Goal: Use online tool/utility: Utilize a website feature to perform a specific function

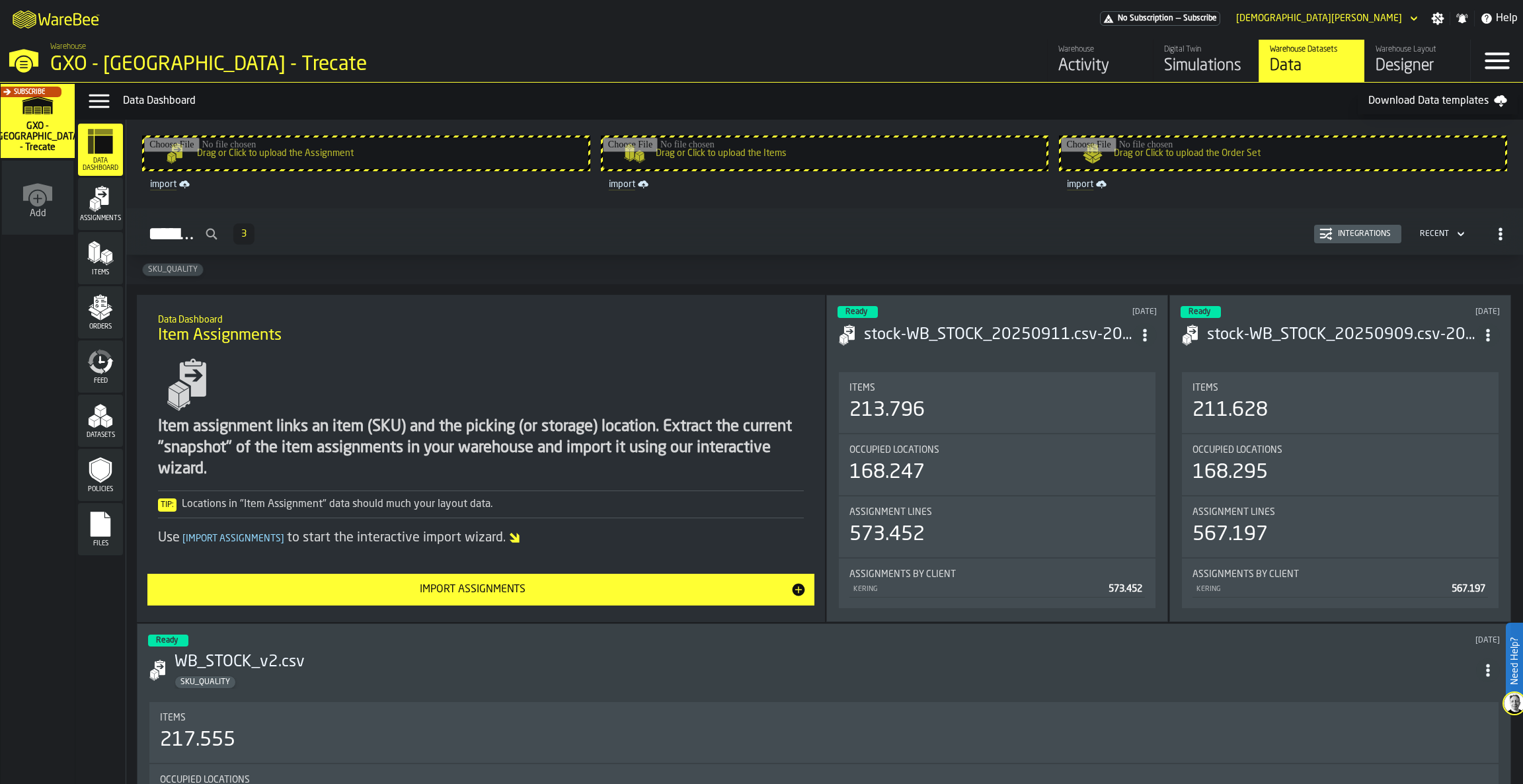
click at [87, 527] on icon "menu Files" at bounding box center [100, 524] width 27 height 27
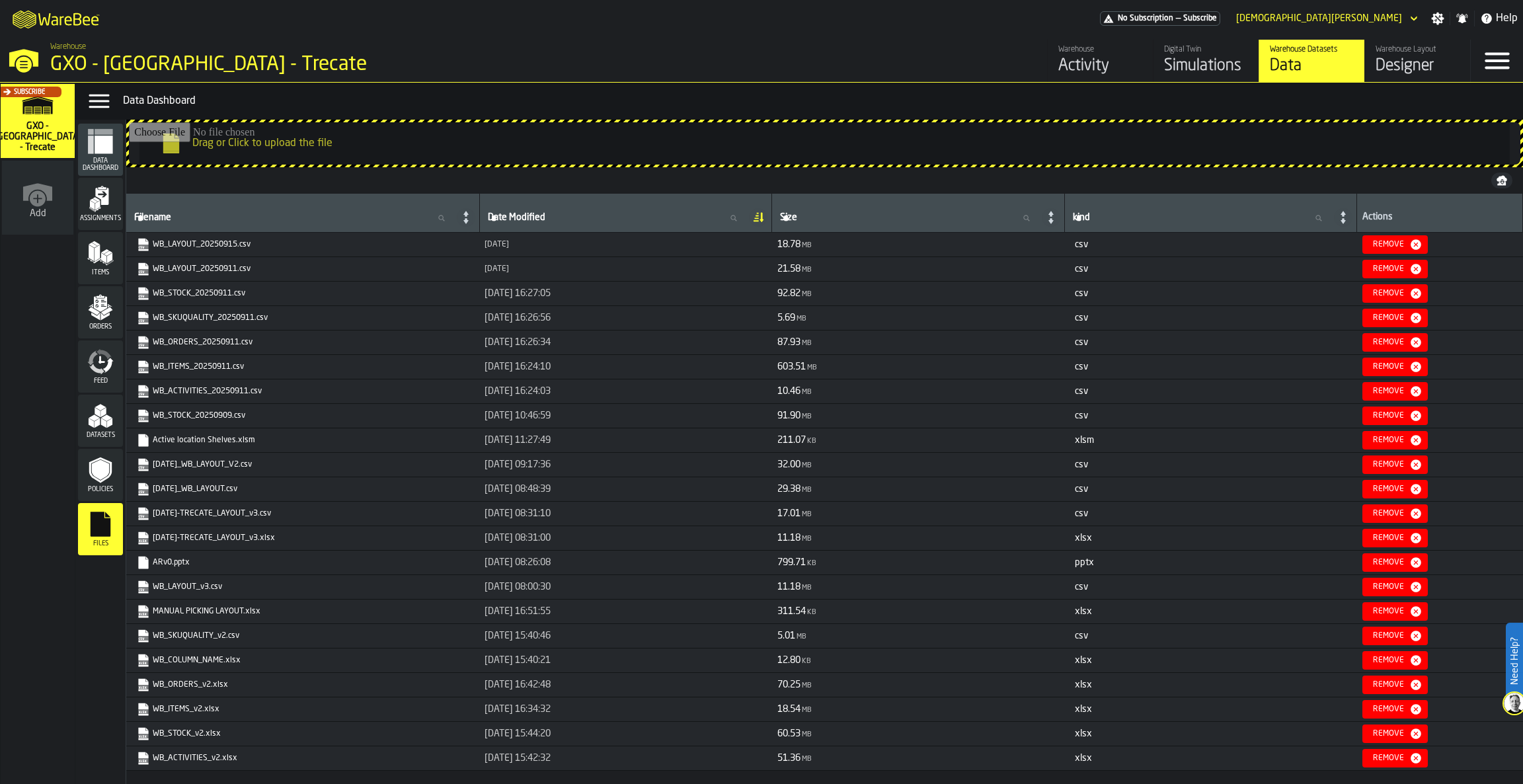
click at [143, 240] on icon "link-to-https://s3.eu-west-1.amazonaws.com/drive.app.warebee.com/7274009e-5361-…" at bounding box center [140, 240] width 8 height 10
click at [21, 56] on icon "button-toggle-Close —> Warehouse Menu" at bounding box center [24, 58] width 32 height 32
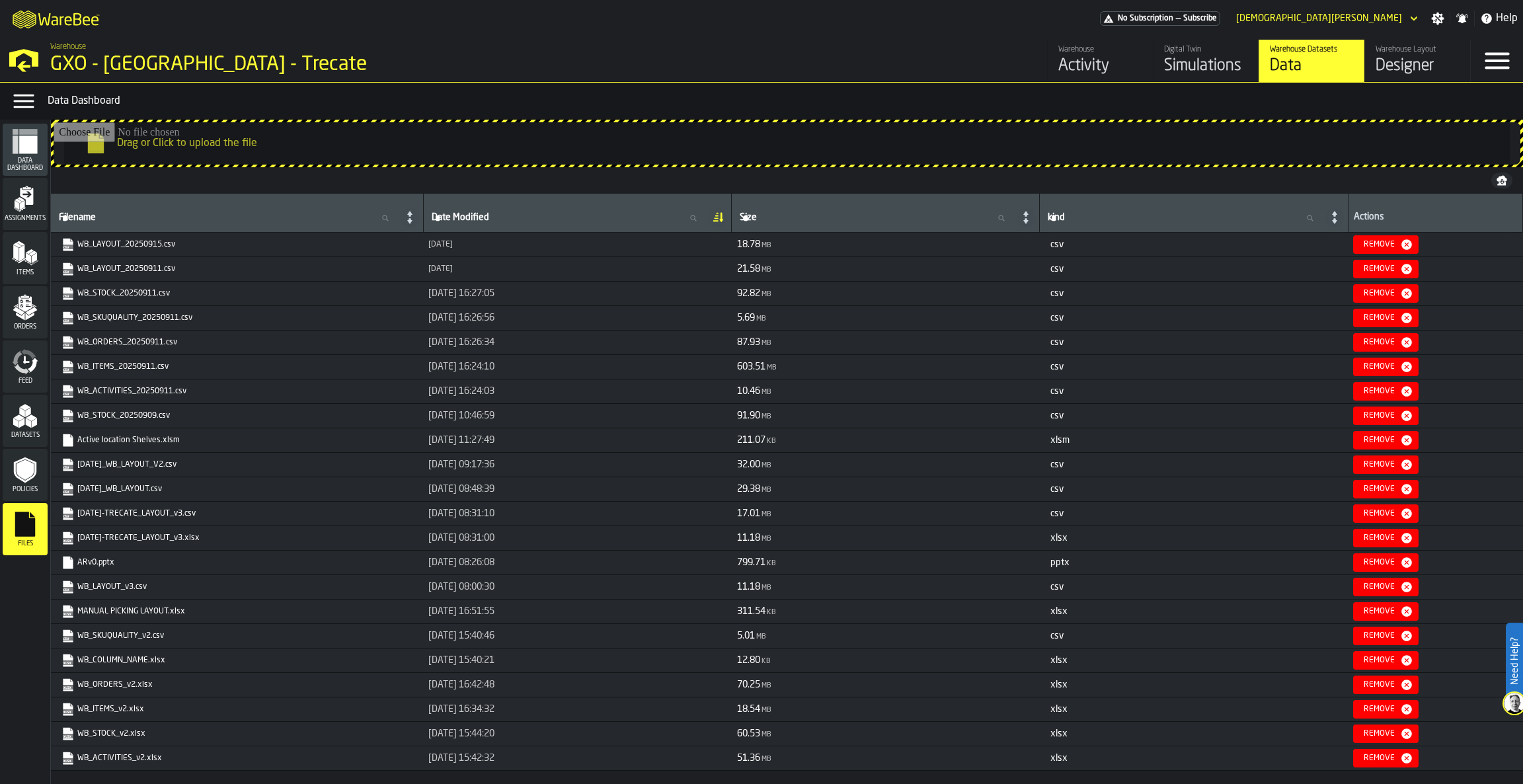
click at [10, 47] on icon "button-toggle-Open —> Warehouse Menu" at bounding box center [24, 58] width 32 height 32
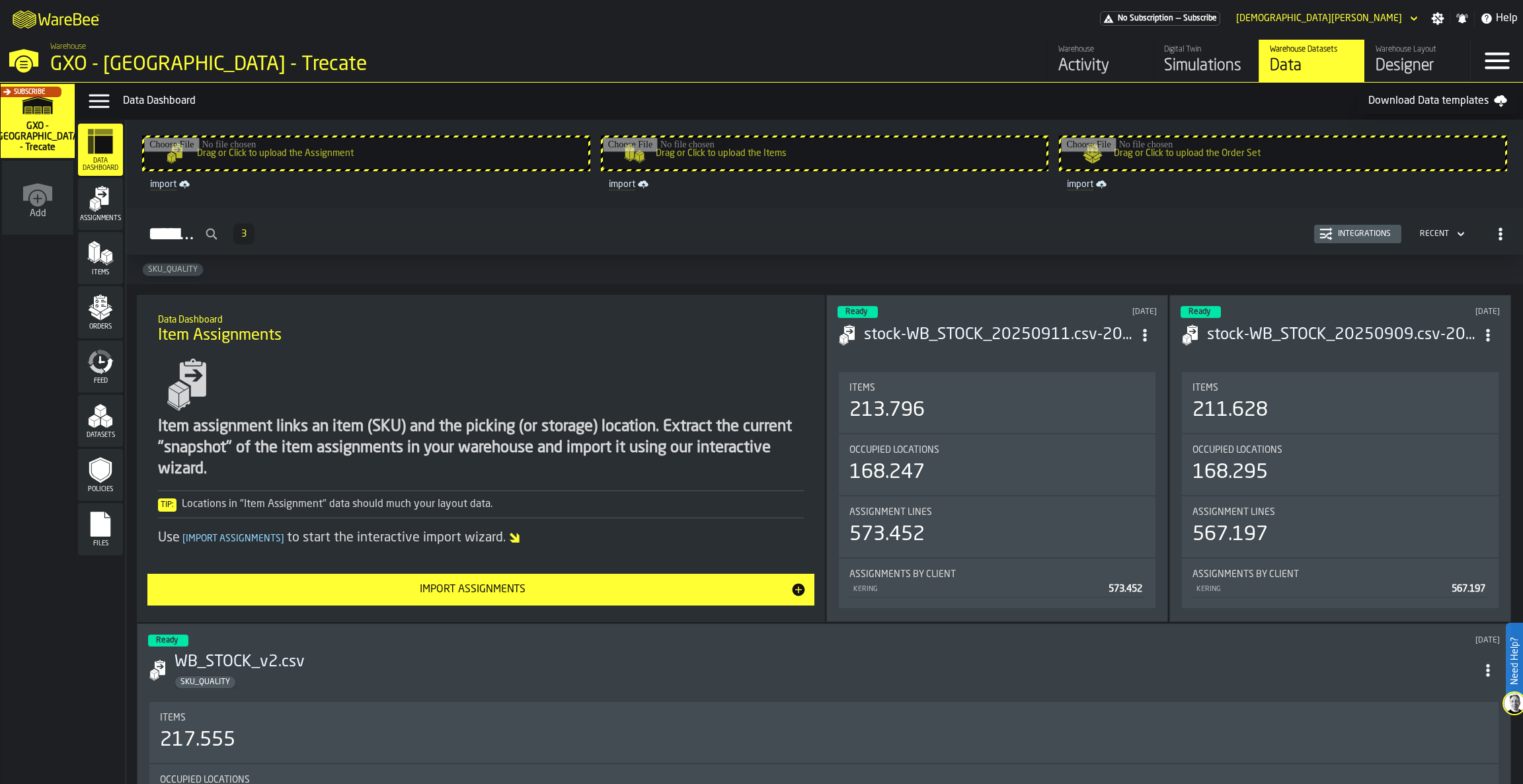
click at [1217, 47] on div "Digital Twin" at bounding box center [1206, 50] width 84 height 9
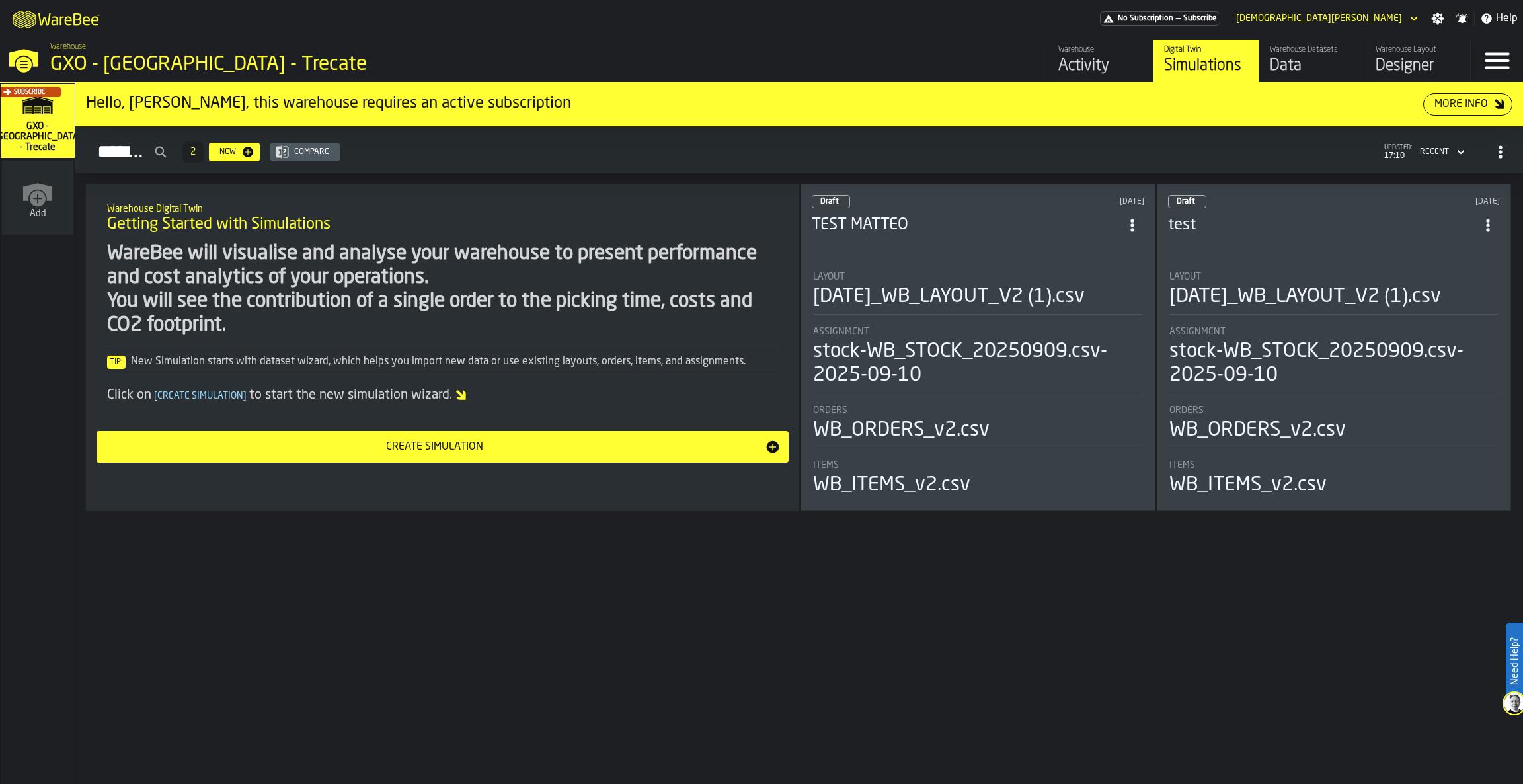
click at [1386, 57] on div "Designer" at bounding box center [1418, 66] width 84 height 21
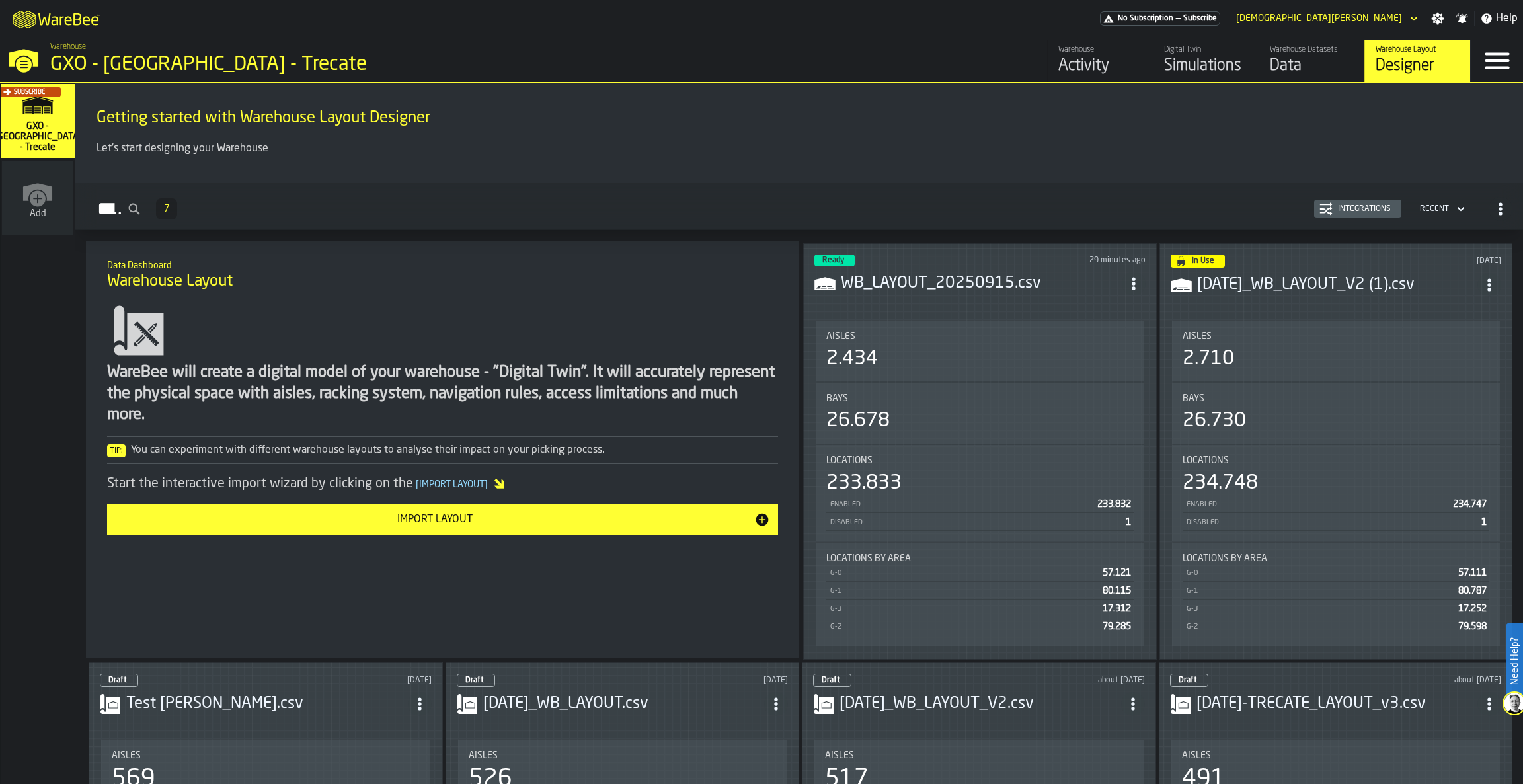
click at [1001, 287] on h3 "WB_LAYOUT_20250915.csv" at bounding box center [981, 284] width 281 height 21
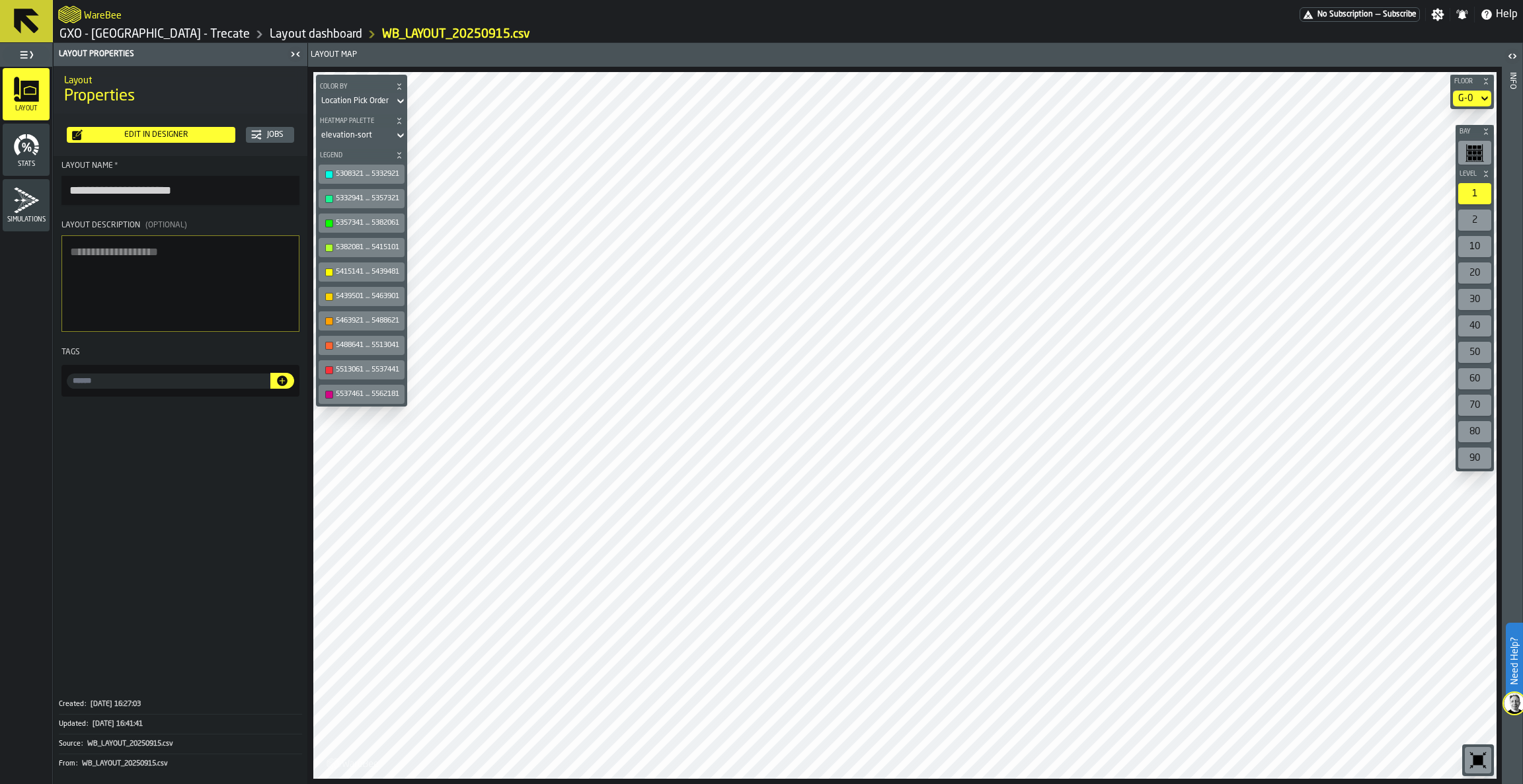
click at [193, 131] on div "Edit in Designer" at bounding box center [156, 135] width 147 height 9
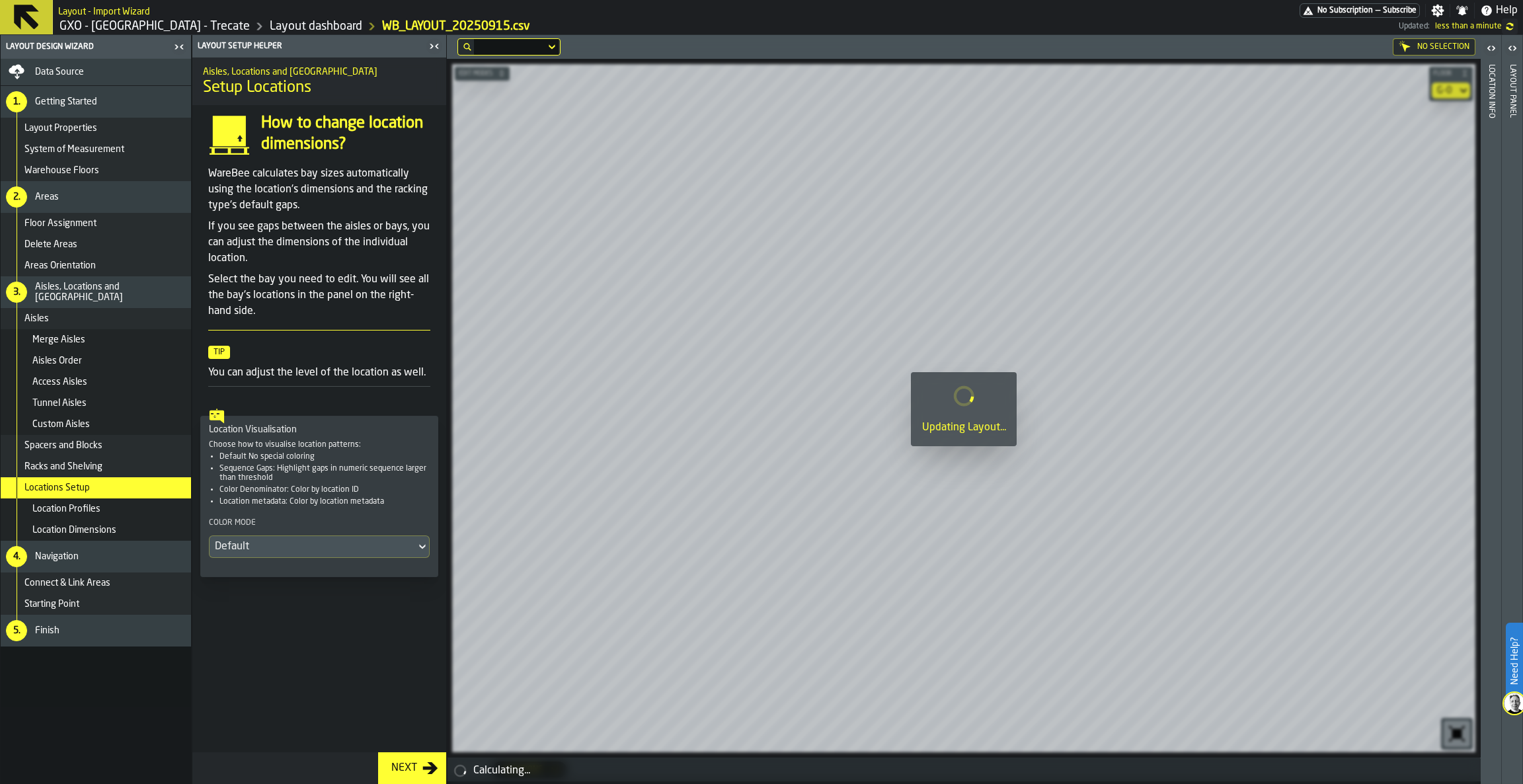
click at [387, 757] on button "Next" at bounding box center [412, 768] width 68 height 32
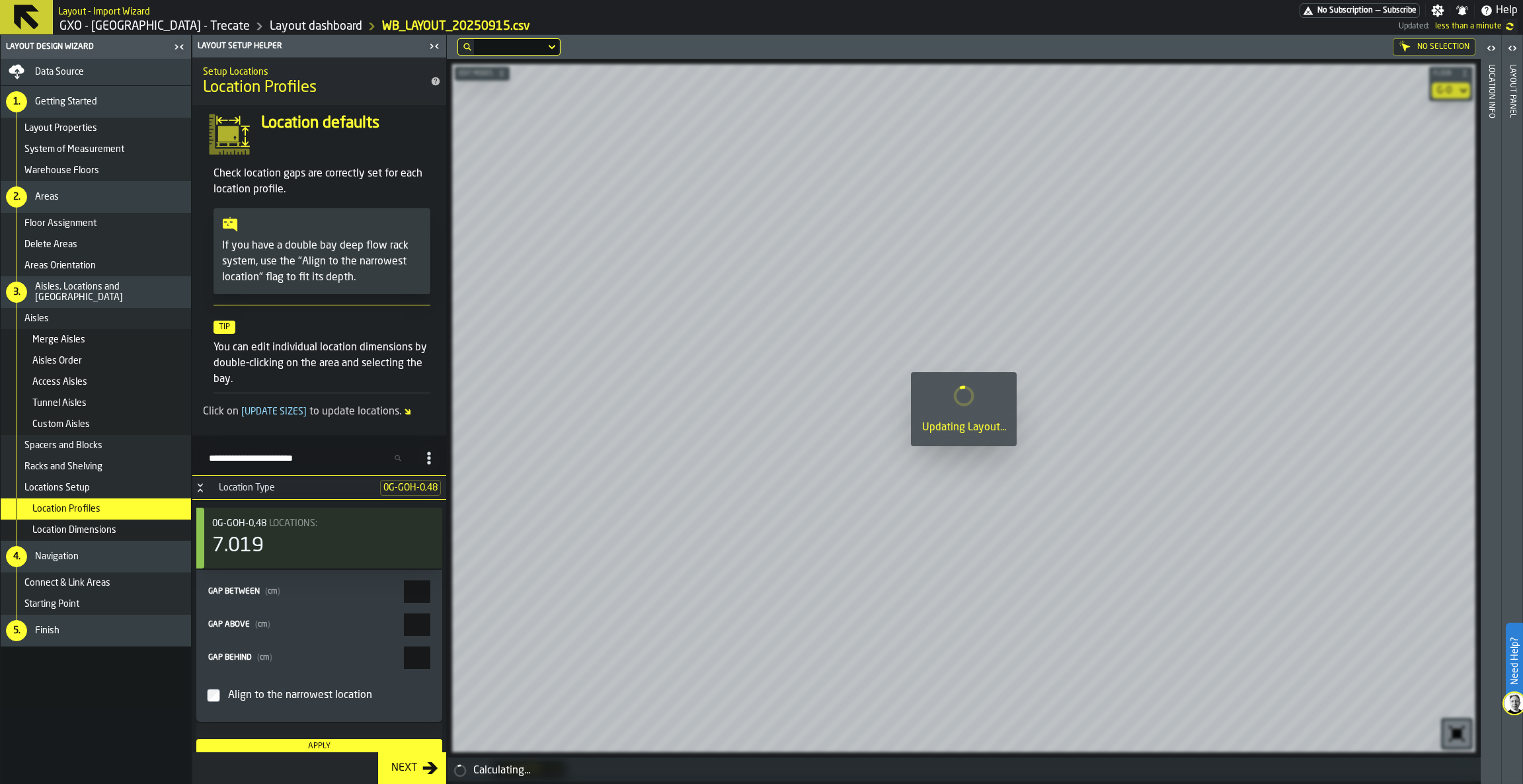
click at [389, 760] on div "Next" at bounding box center [404, 768] width 37 height 16
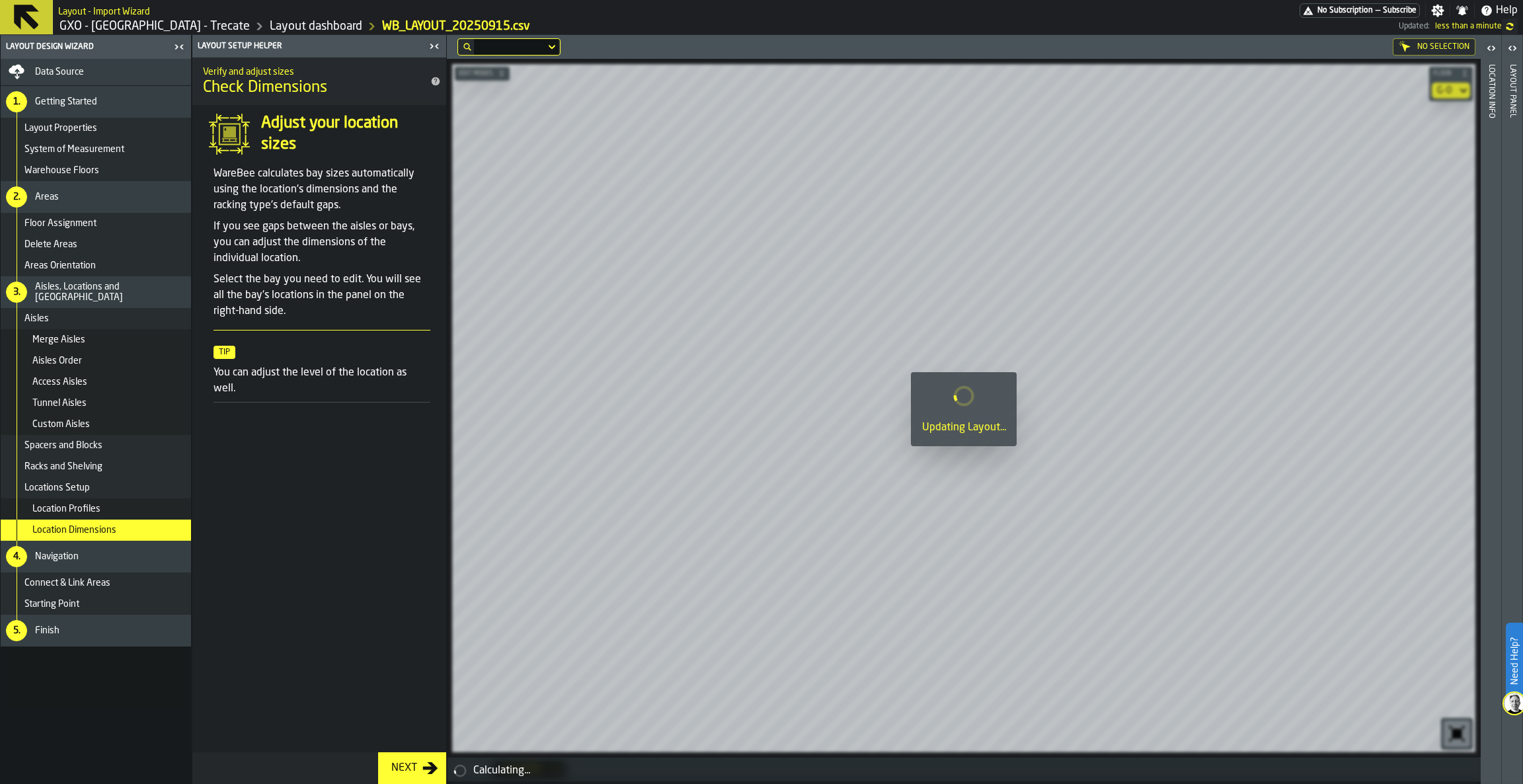
click at [147, 630] on div "Finish" at bounding box center [111, 631] width 151 height 11
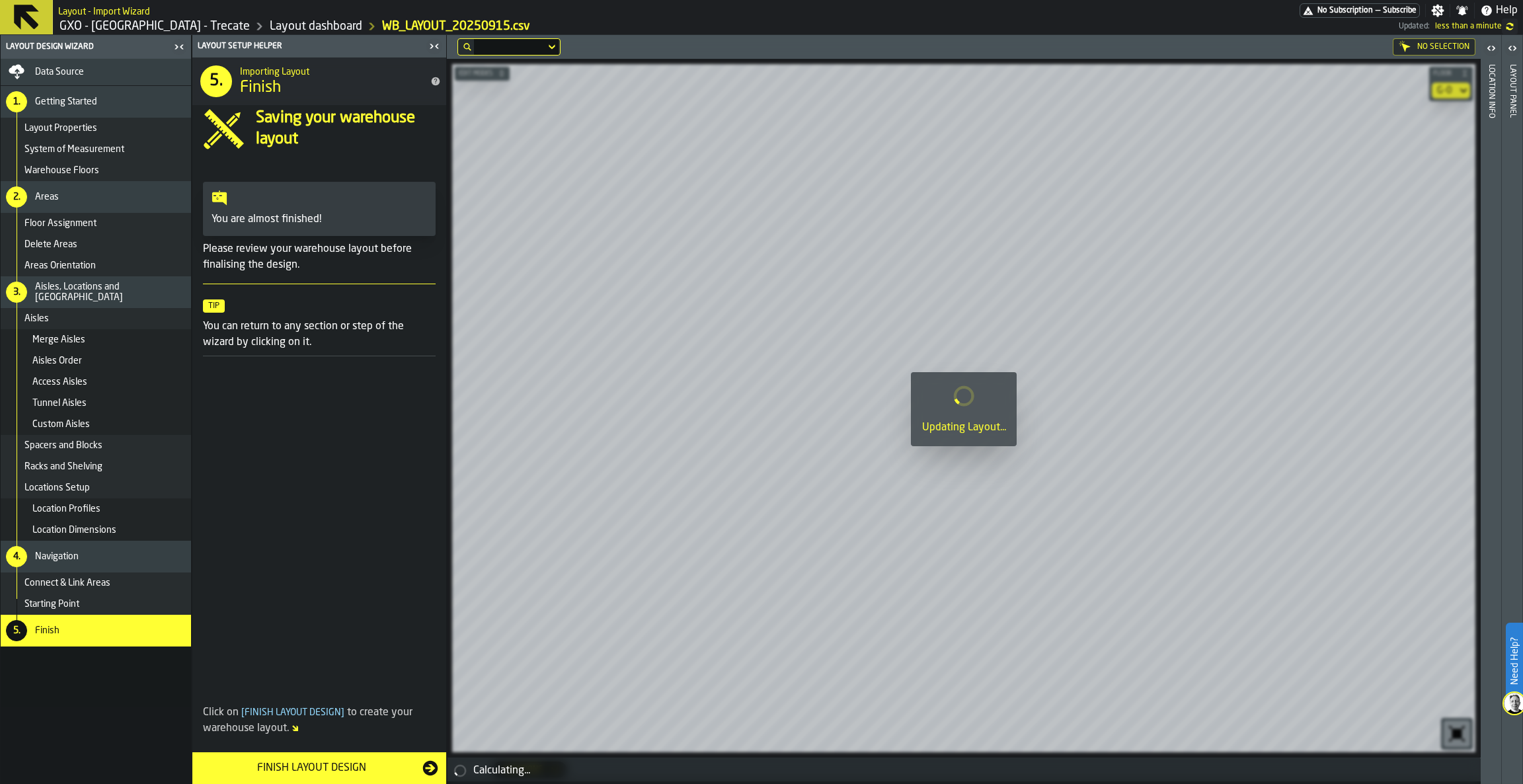
click at [101, 117] on div "1. Getting Started" at bounding box center [96, 102] width 191 height 32
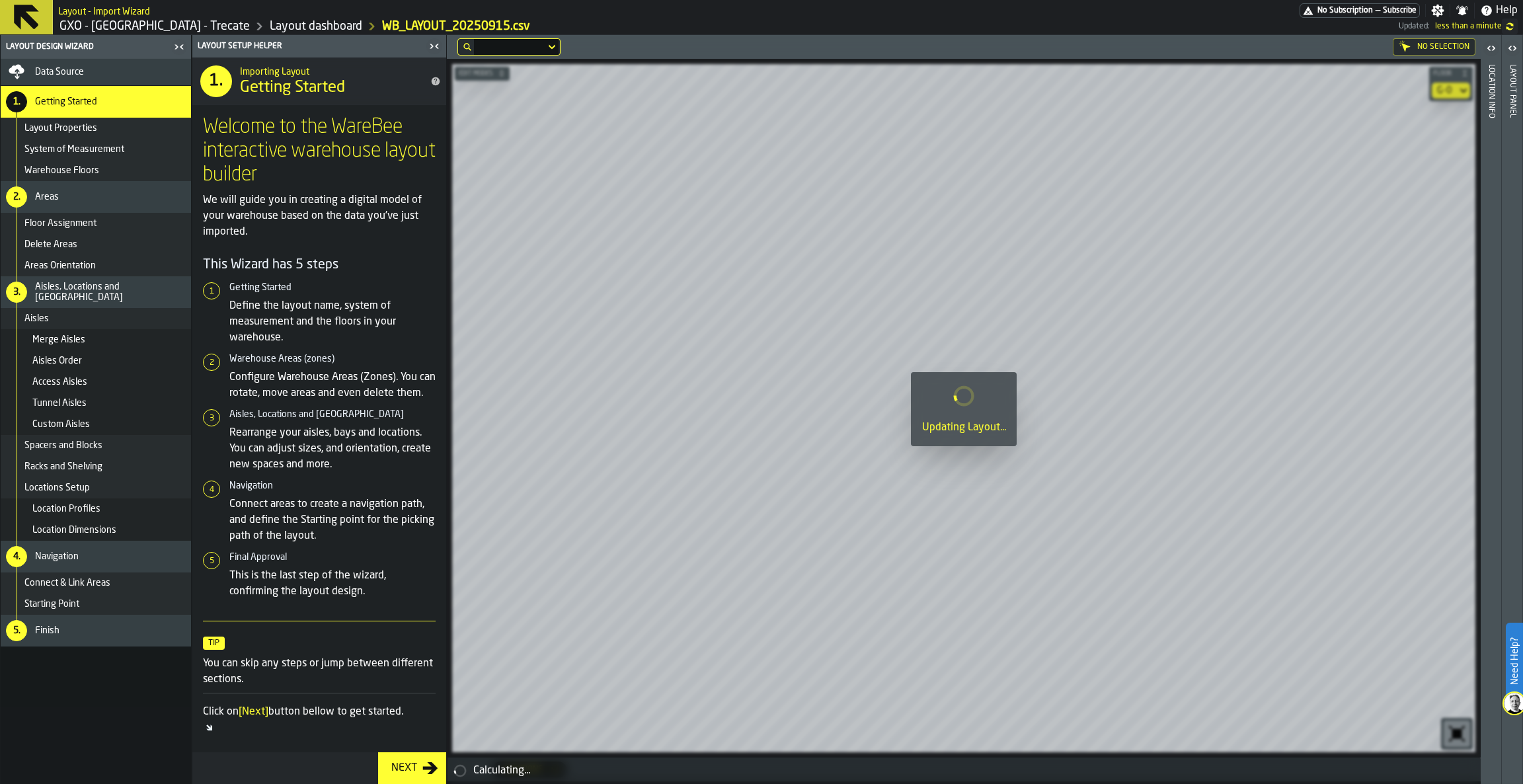
click at [397, 751] on div "1. Importing Layout Getting Started Welcome to the WareBee interactive warehous…" at bounding box center [319, 404] width 254 height 695
click at [397, 757] on button "Next" at bounding box center [412, 768] width 68 height 32
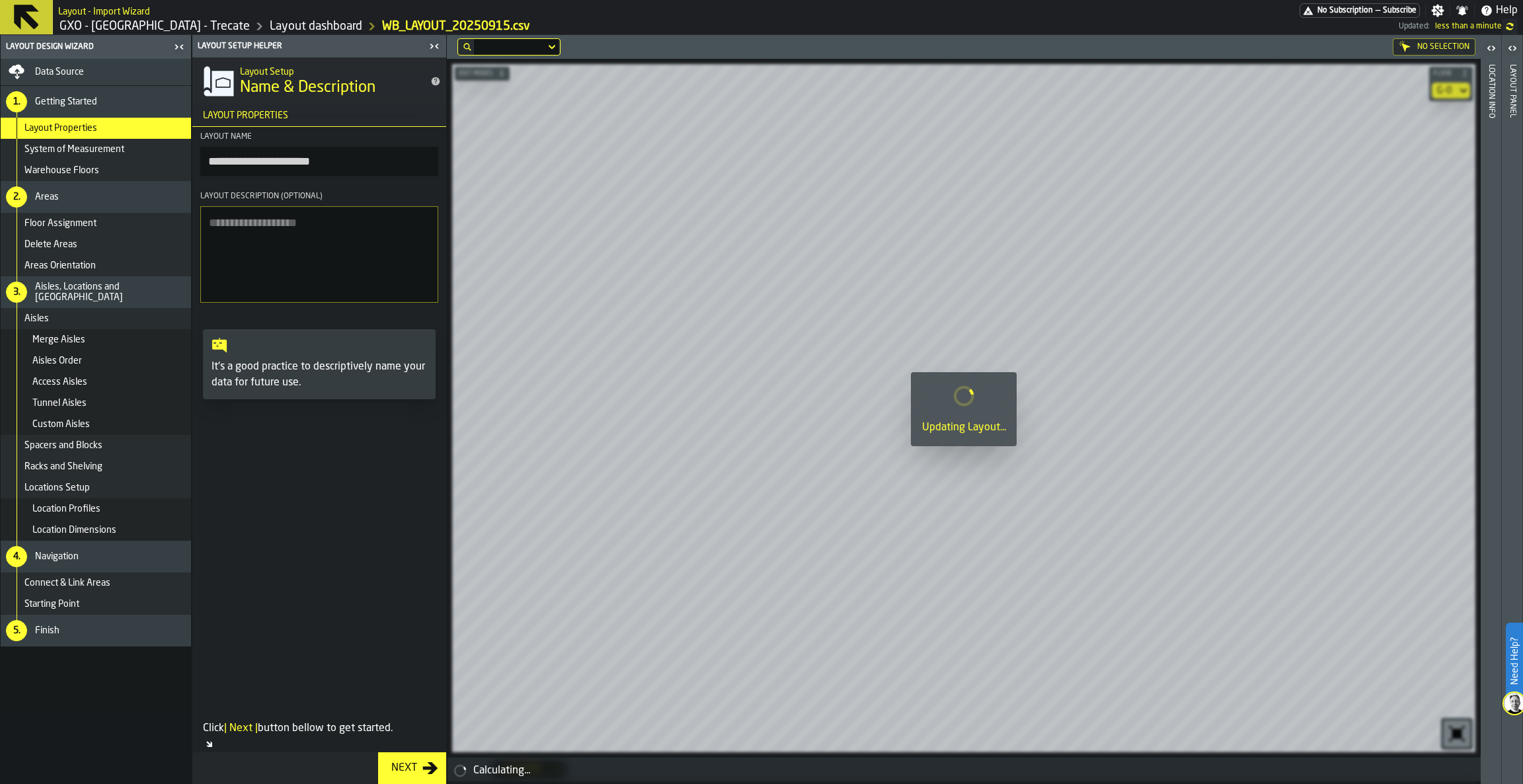
click at [397, 757] on button "Next" at bounding box center [412, 768] width 68 height 32
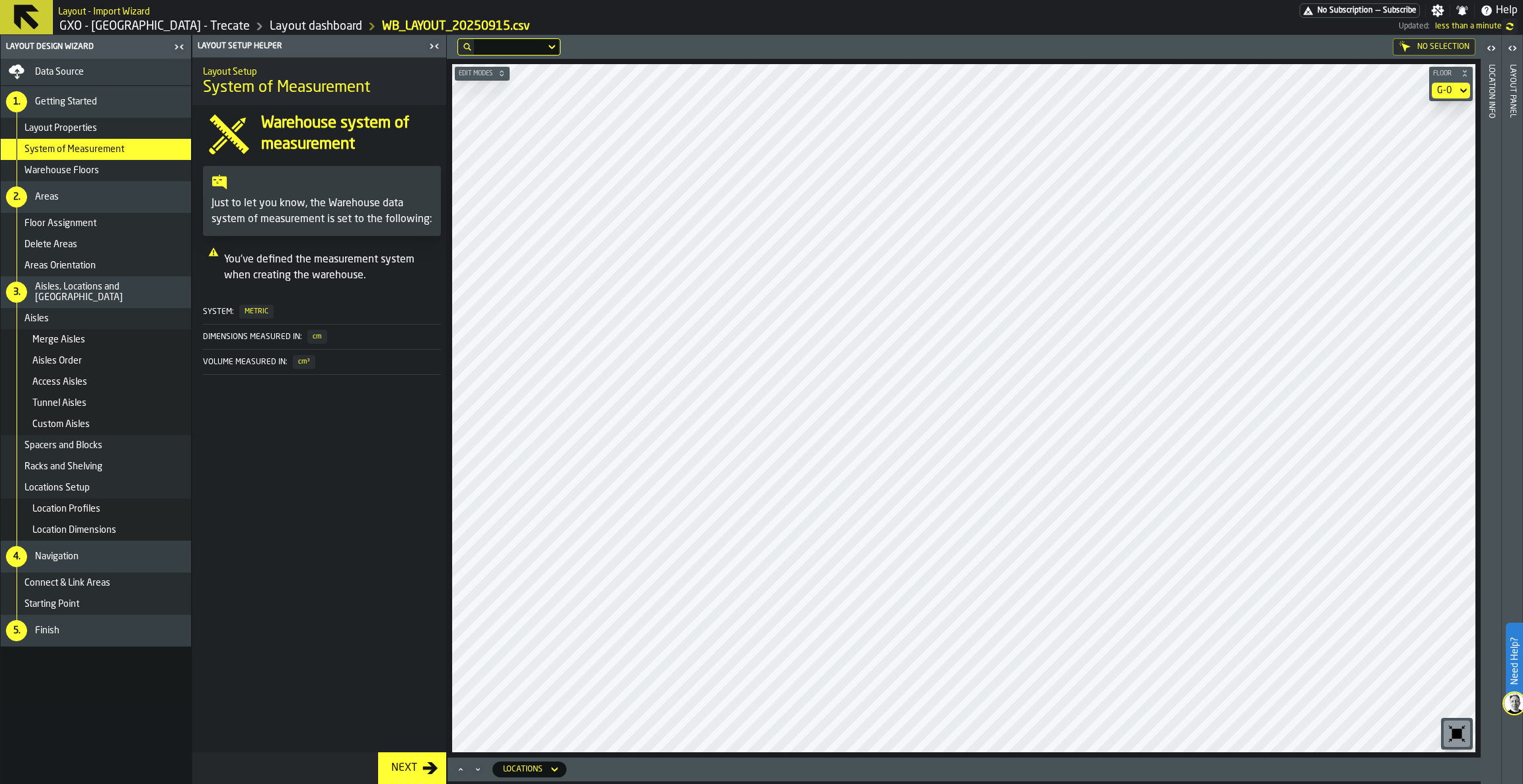
click at [1441, 87] on div "G-0" at bounding box center [1444, 91] width 14 height 11
click at [433, 39] on icon "button-toggle-Close me" at bounding box center [434, 46] width 16 height 16
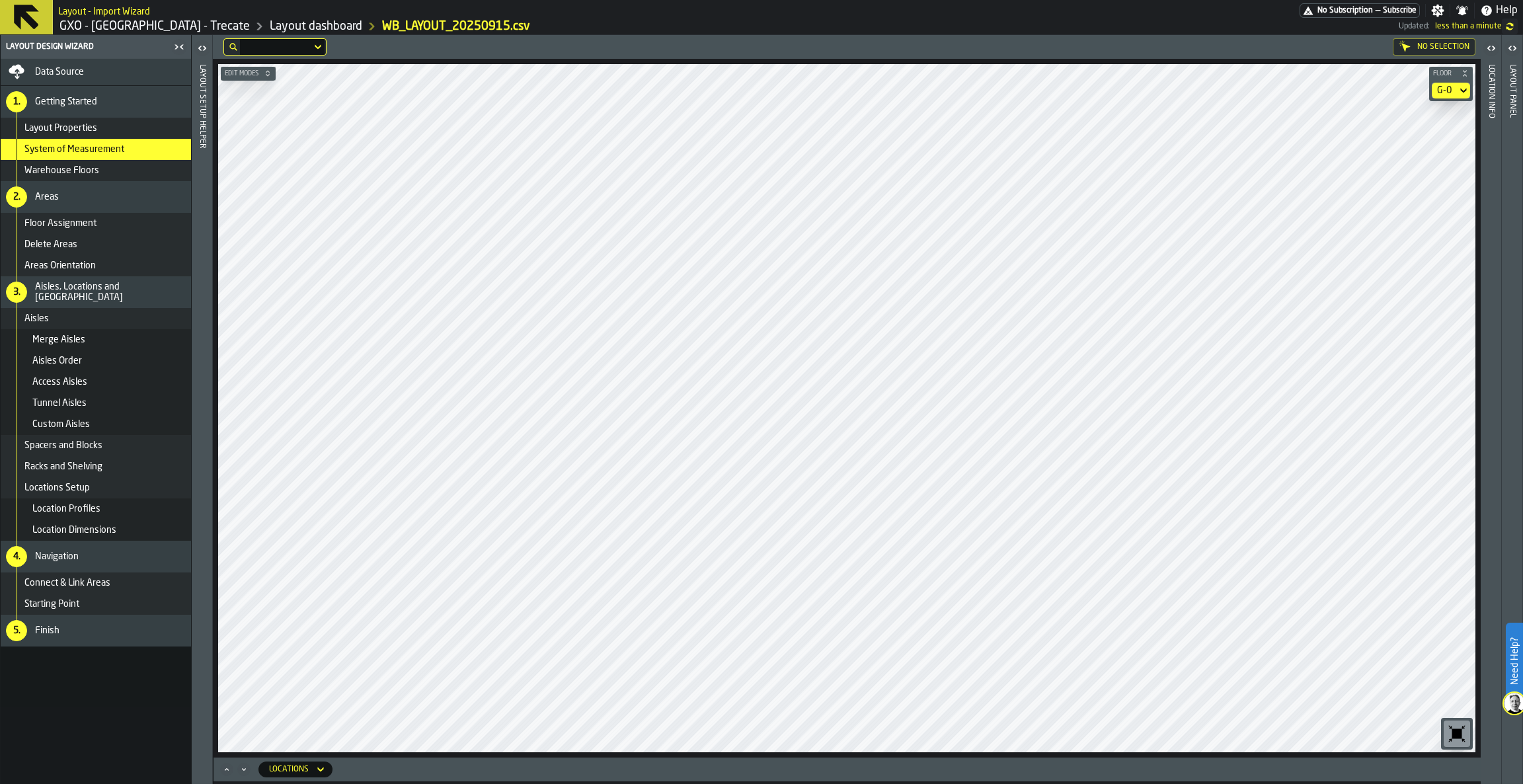
click at [177, 43] on icon "button-toggle-Close me" at bounding box center [178, 47] width 16 height 16
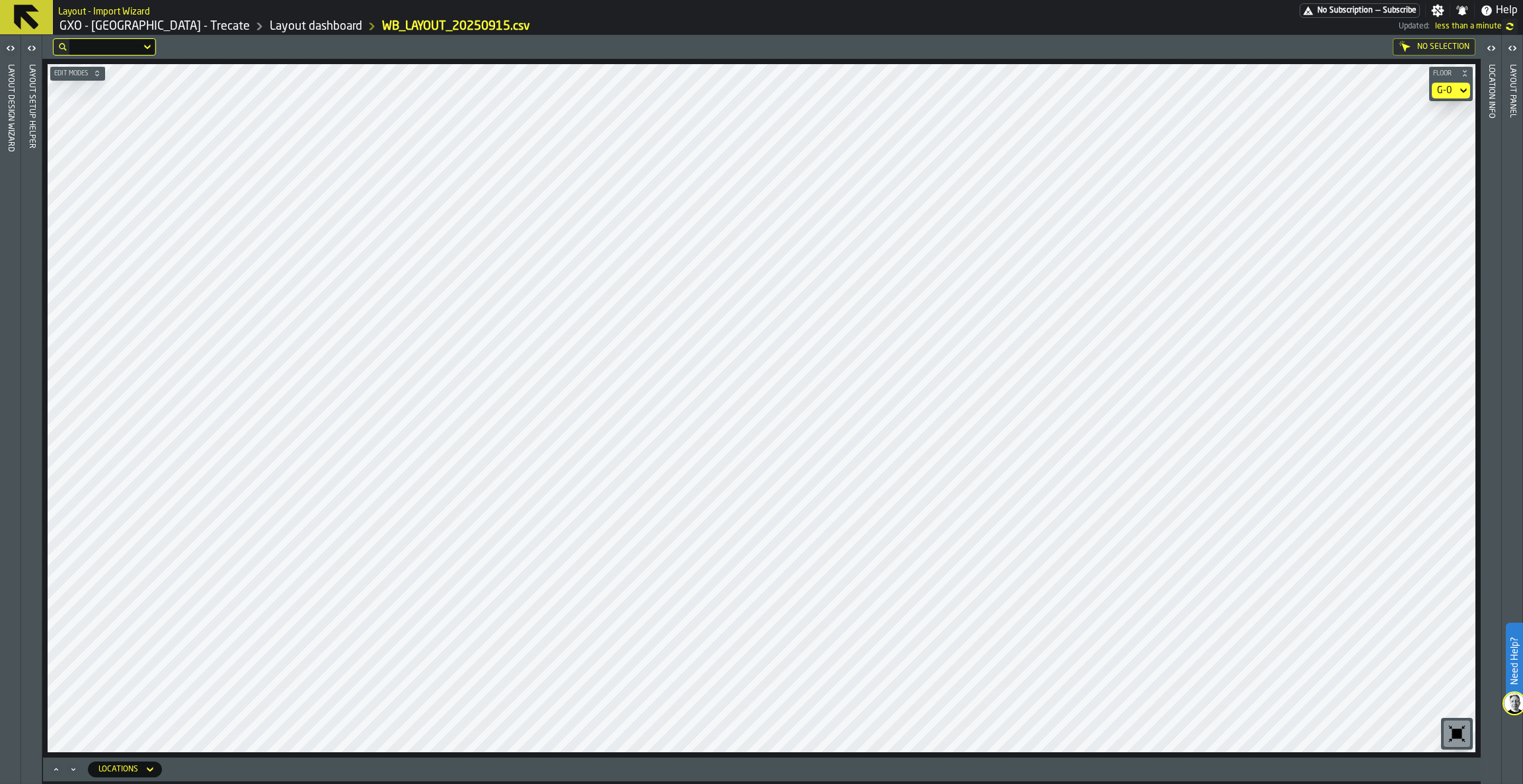
click at [1446, 91] on div "G-0" at bounding box center [1444, 91] width 14 height 11
click at [1435, 144] on div "G-1" at bounding box center [1428, 145] width 69 height 16
click at [34, 19] on icon at bounding box center [27, 18] width 32 height 32
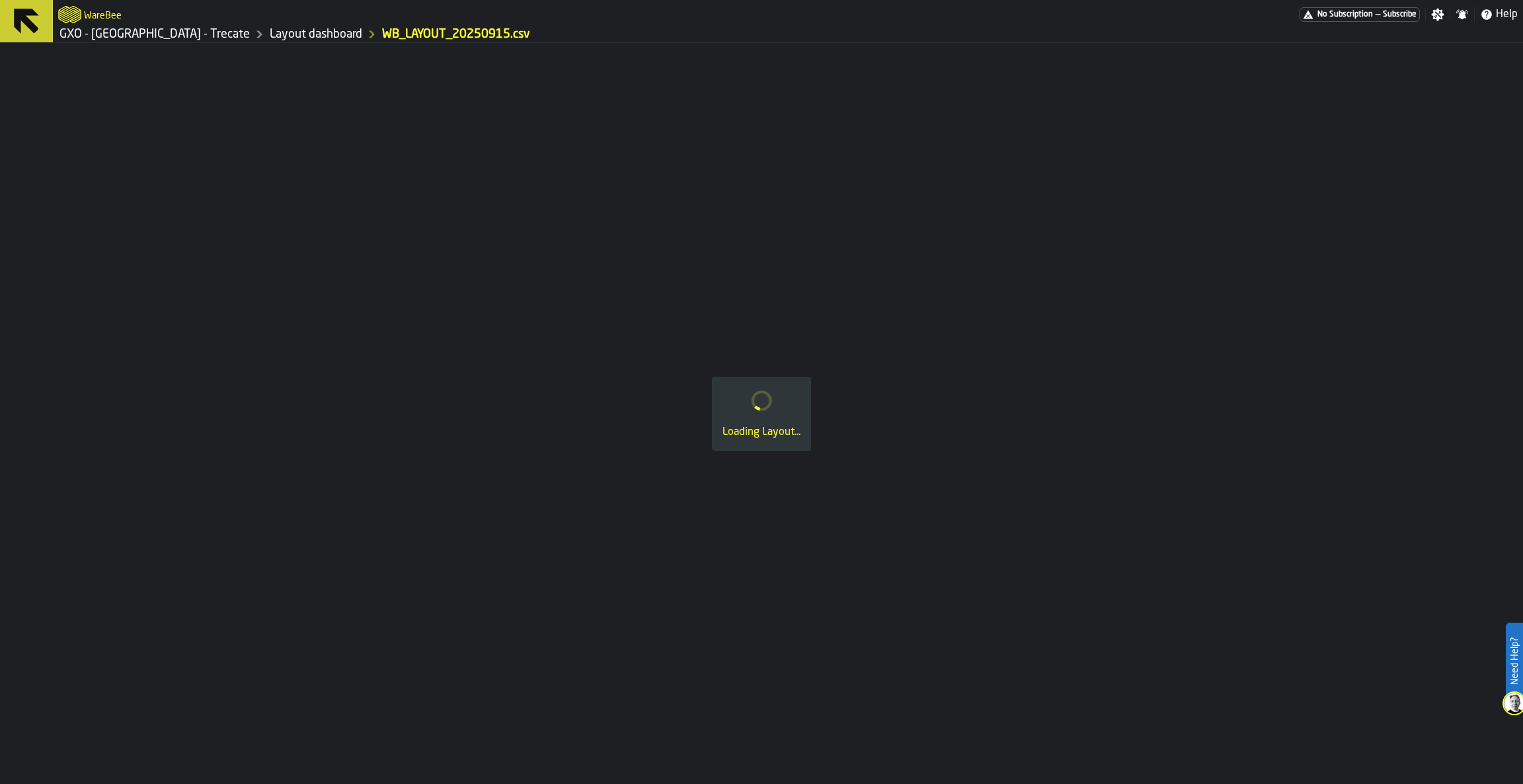
click at [18, 12] on icon at bounding box center [26, 21] width 25 height 25
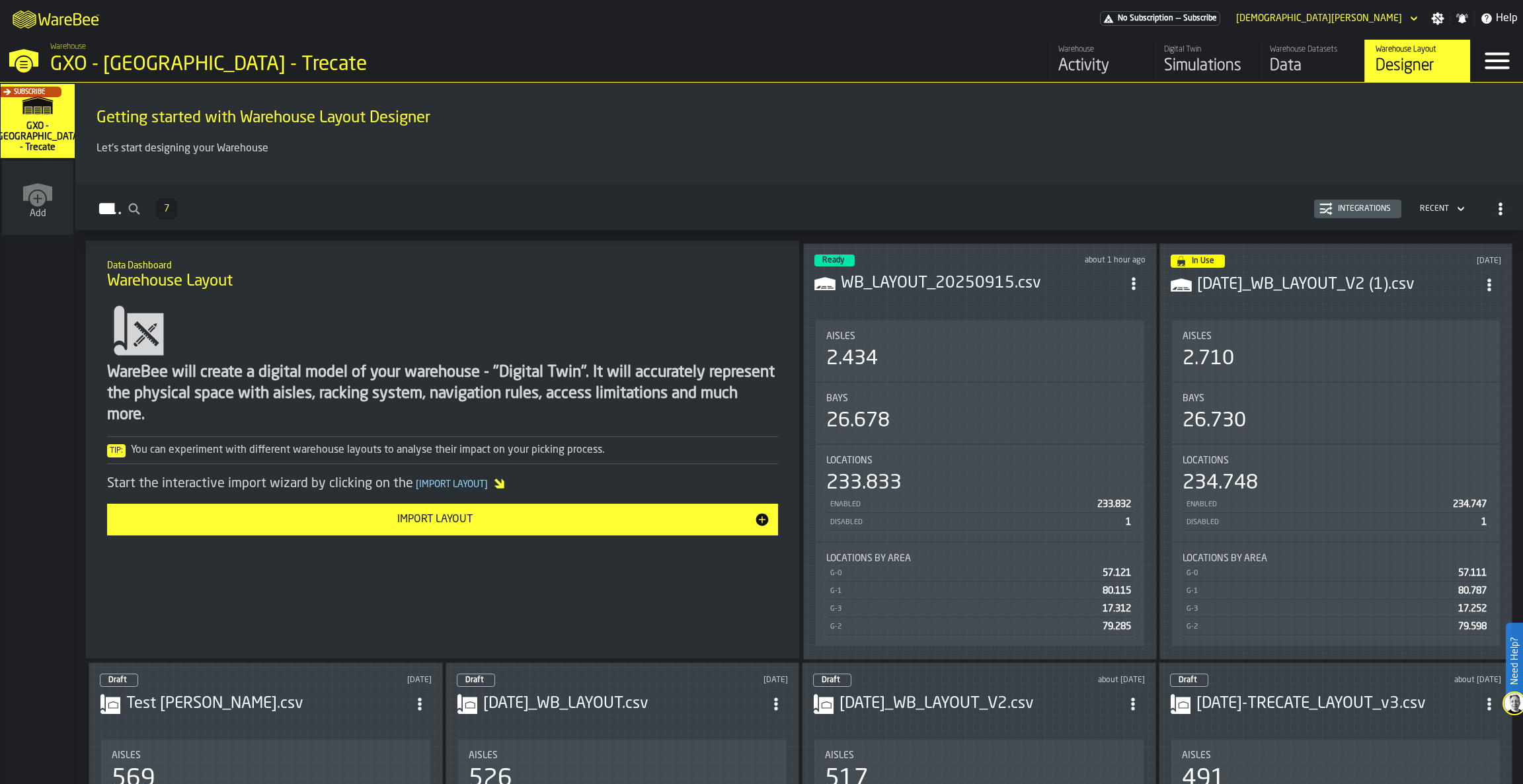
click at [1196, 57] on div "Simulations" at bounding box center [1206, 66] width 84 height 21
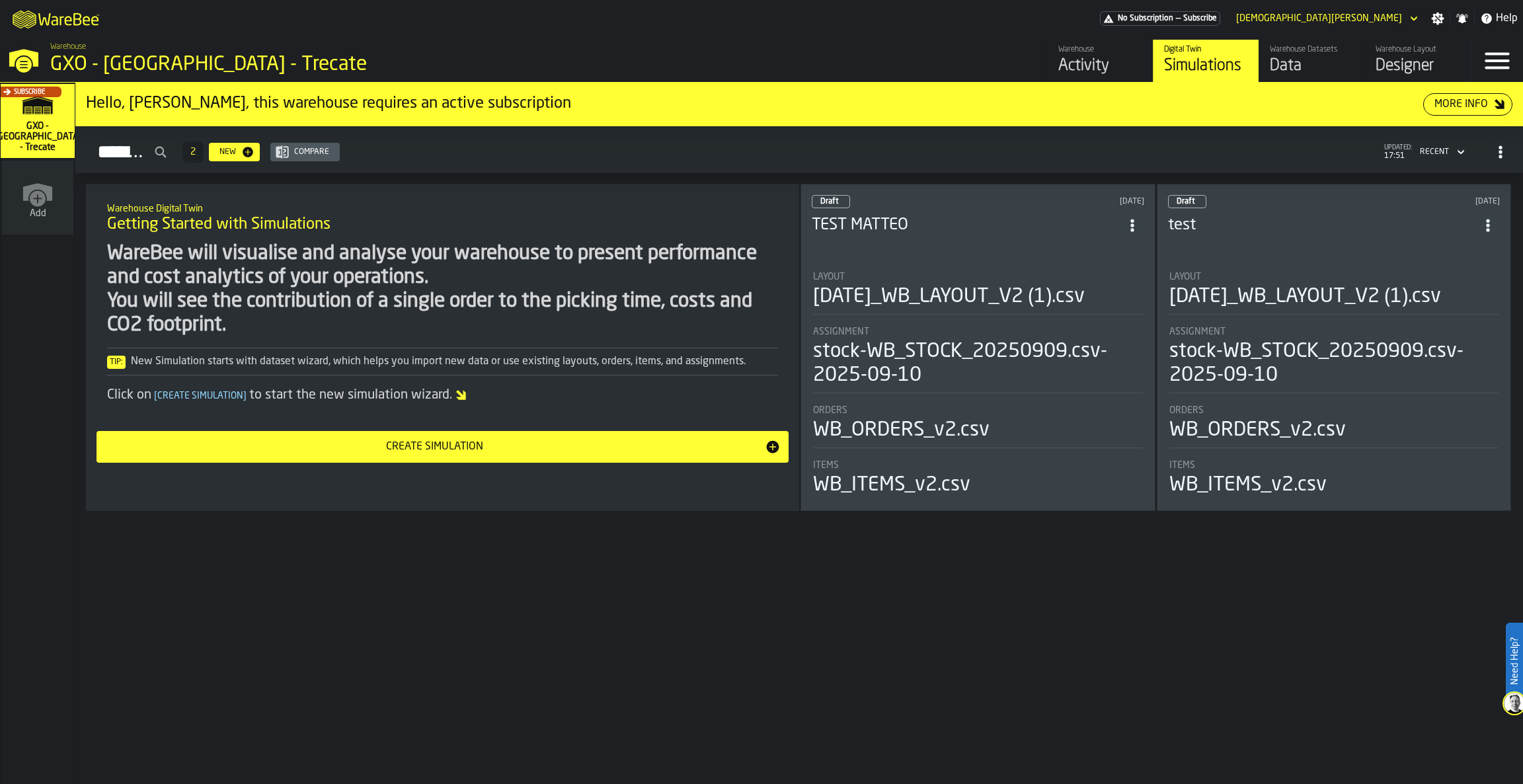
click at [1049, 319] on li "Layout [DATE]_WB_LAYOUT_V2 (1).csv Assignment stock-WB_STOCK_20250909.csv-2025-…" at bounding box center [978, 379] width 333 height 239
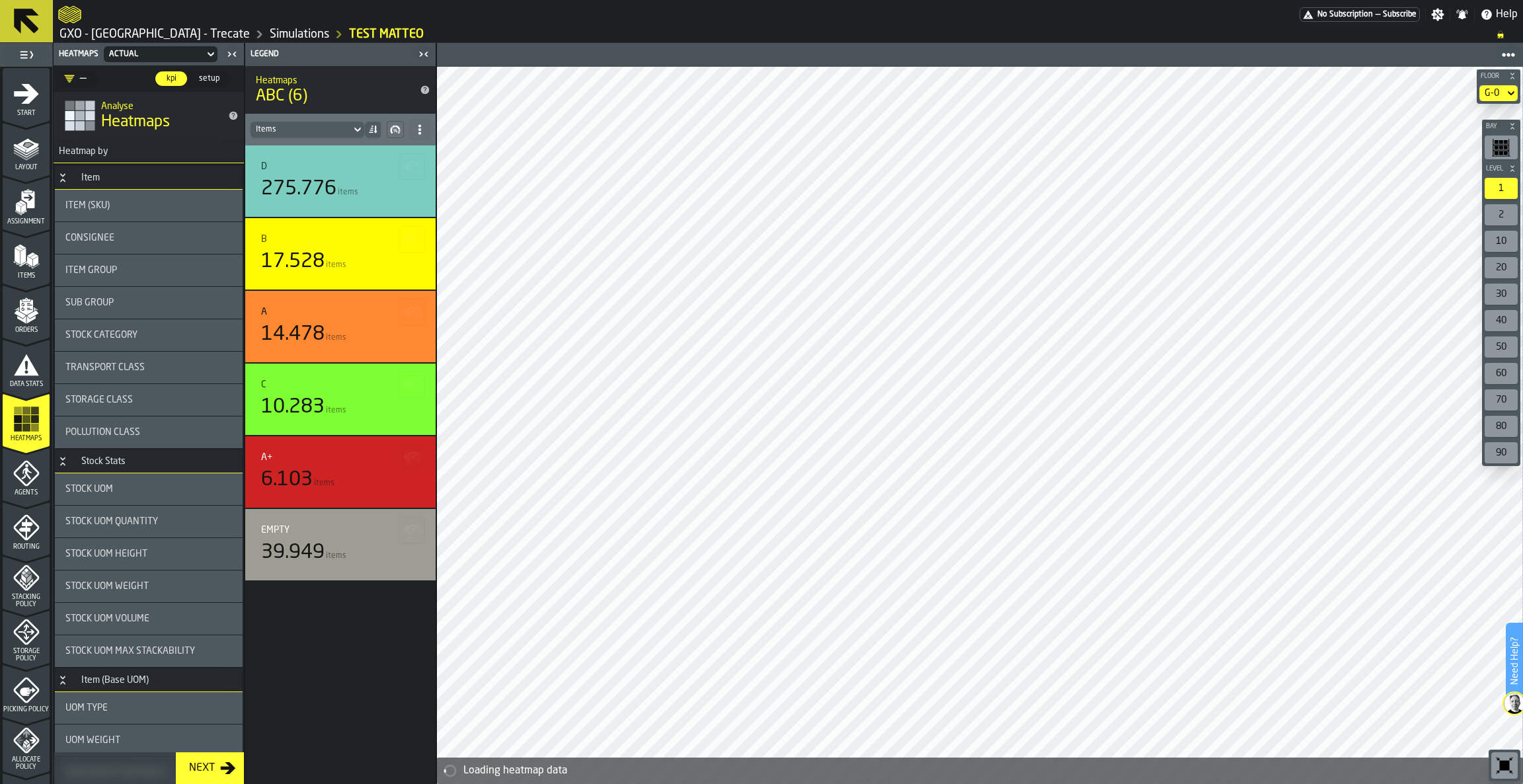
click at [1492, 88] on div "G-0" at bounding box center [1492, 93] width 14 height 11
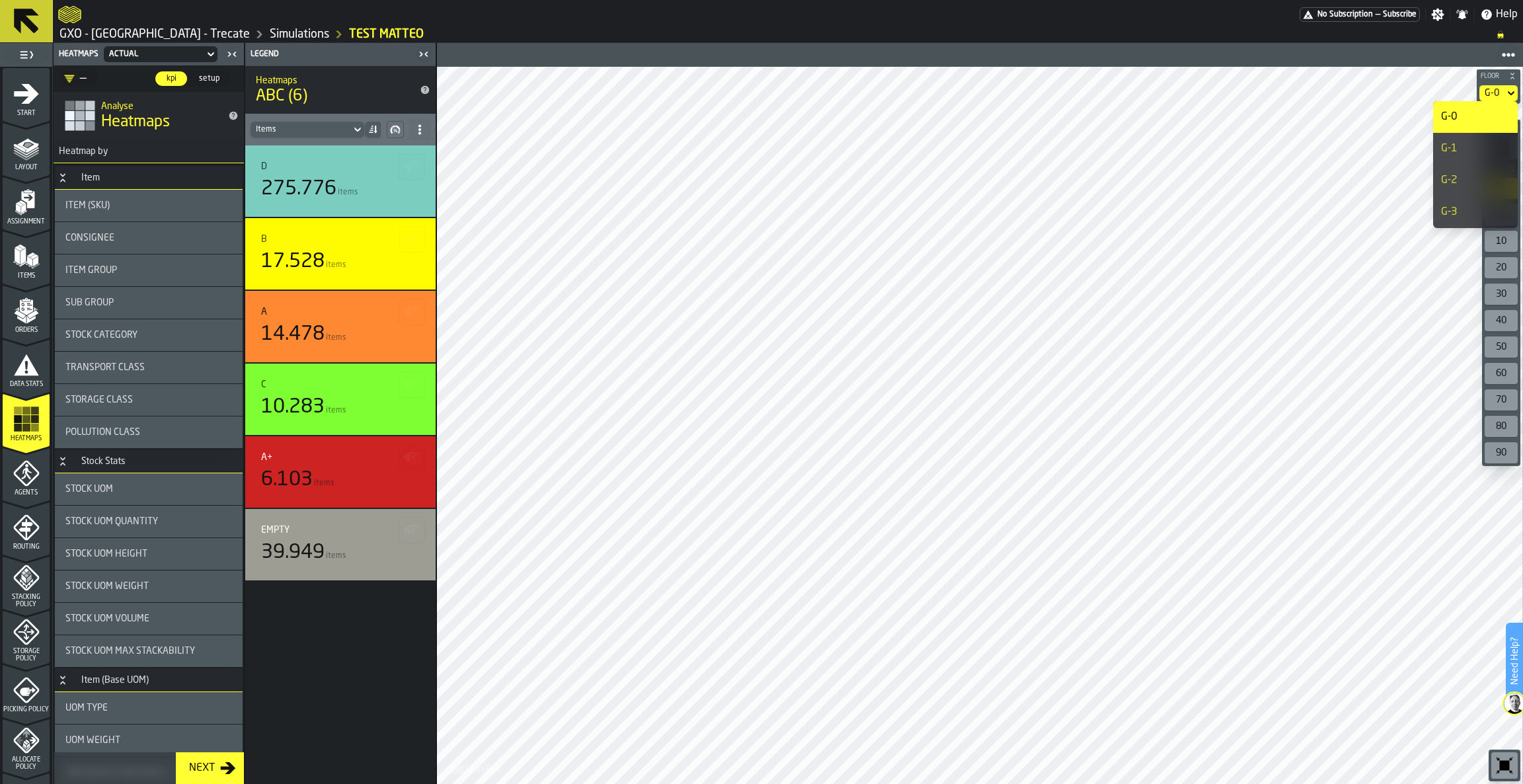
click at [1472, 152] on div "G-1" at bounding box center [1475, 149] width 69 height 16
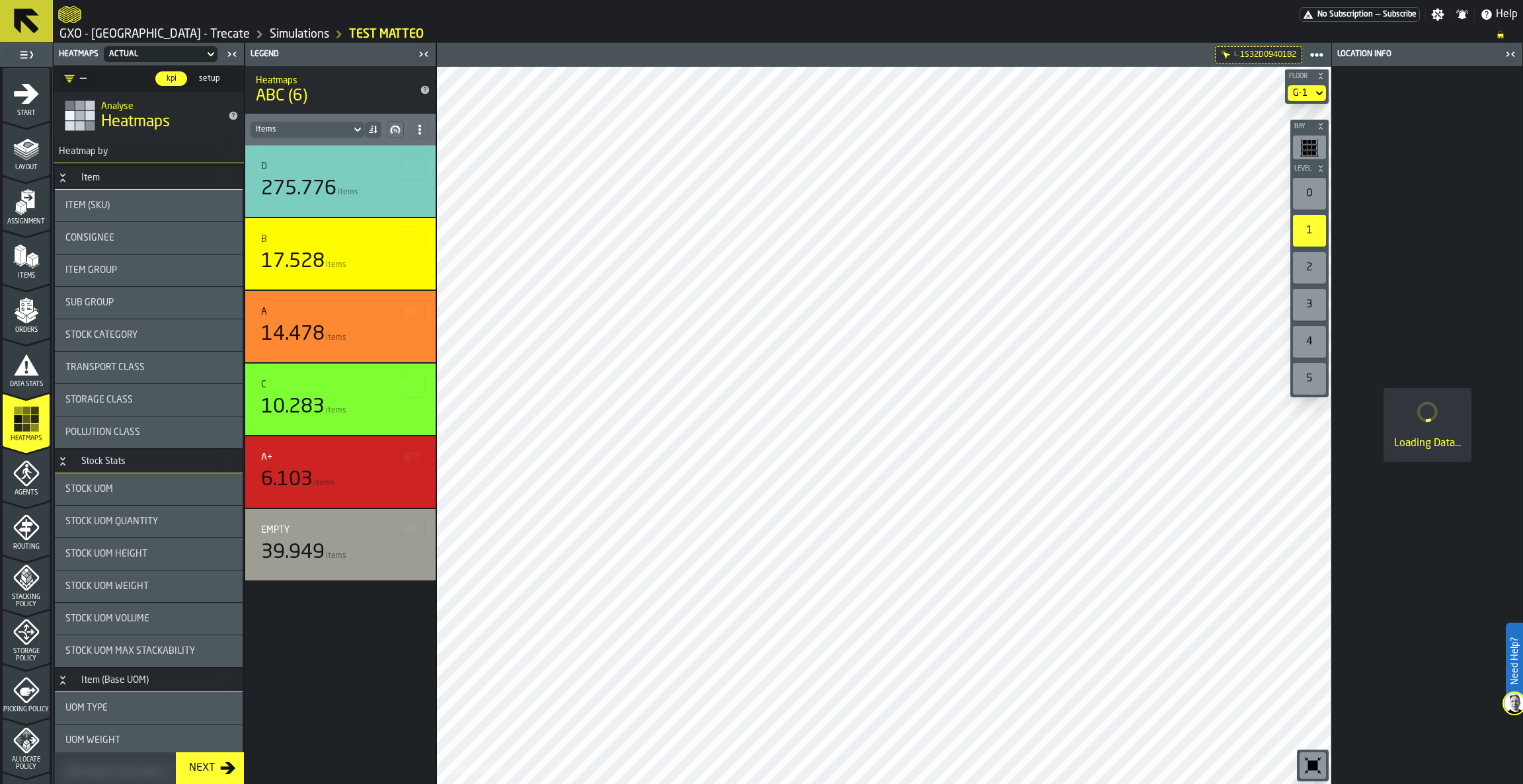
click at [1314, 143] on rect "button-toolbar-undefined" at bounding box center [1313, 142] width 4 height 3
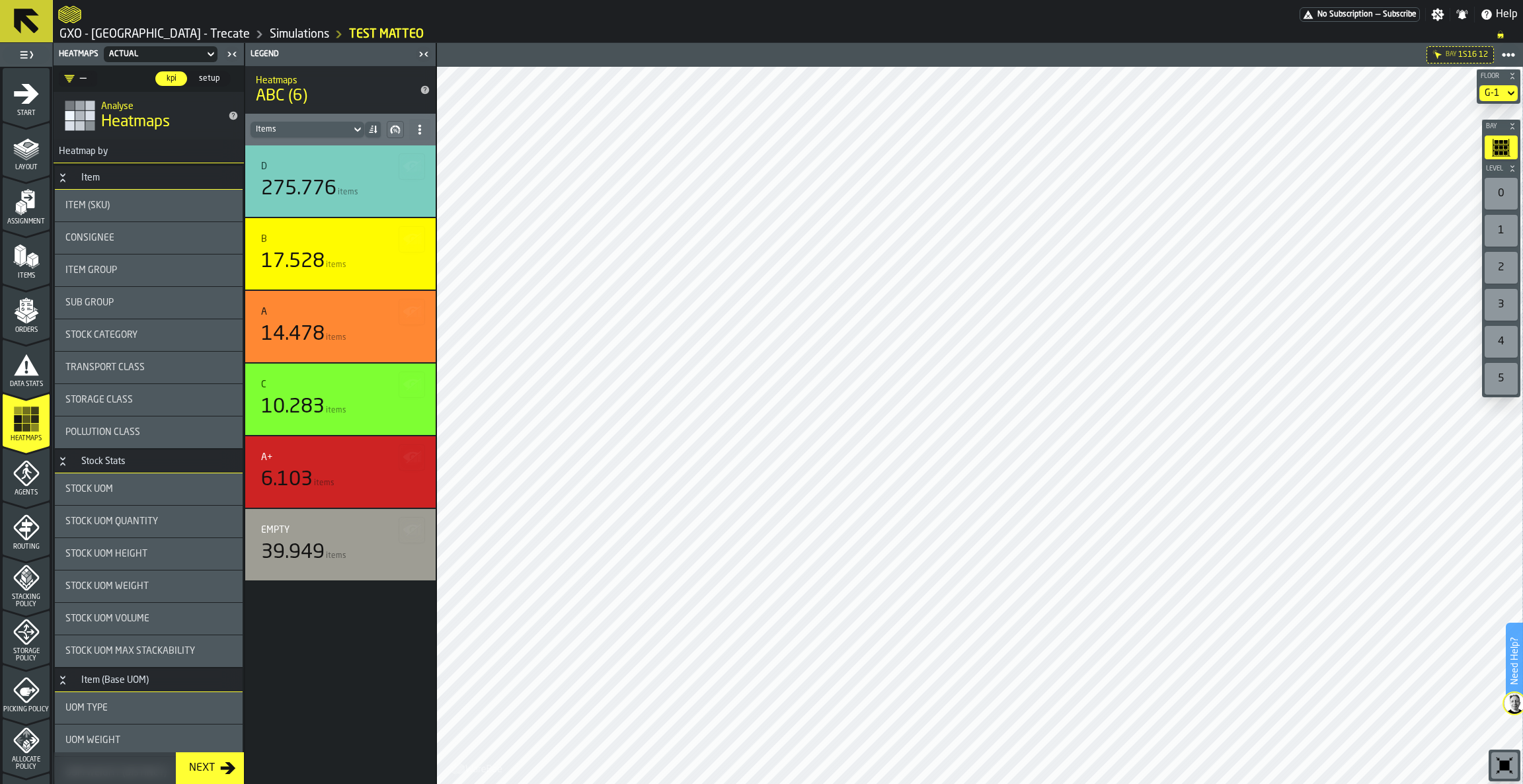
click at [1510, 277] on div "2" at bounding box center [1501, 268] width 33 height 32
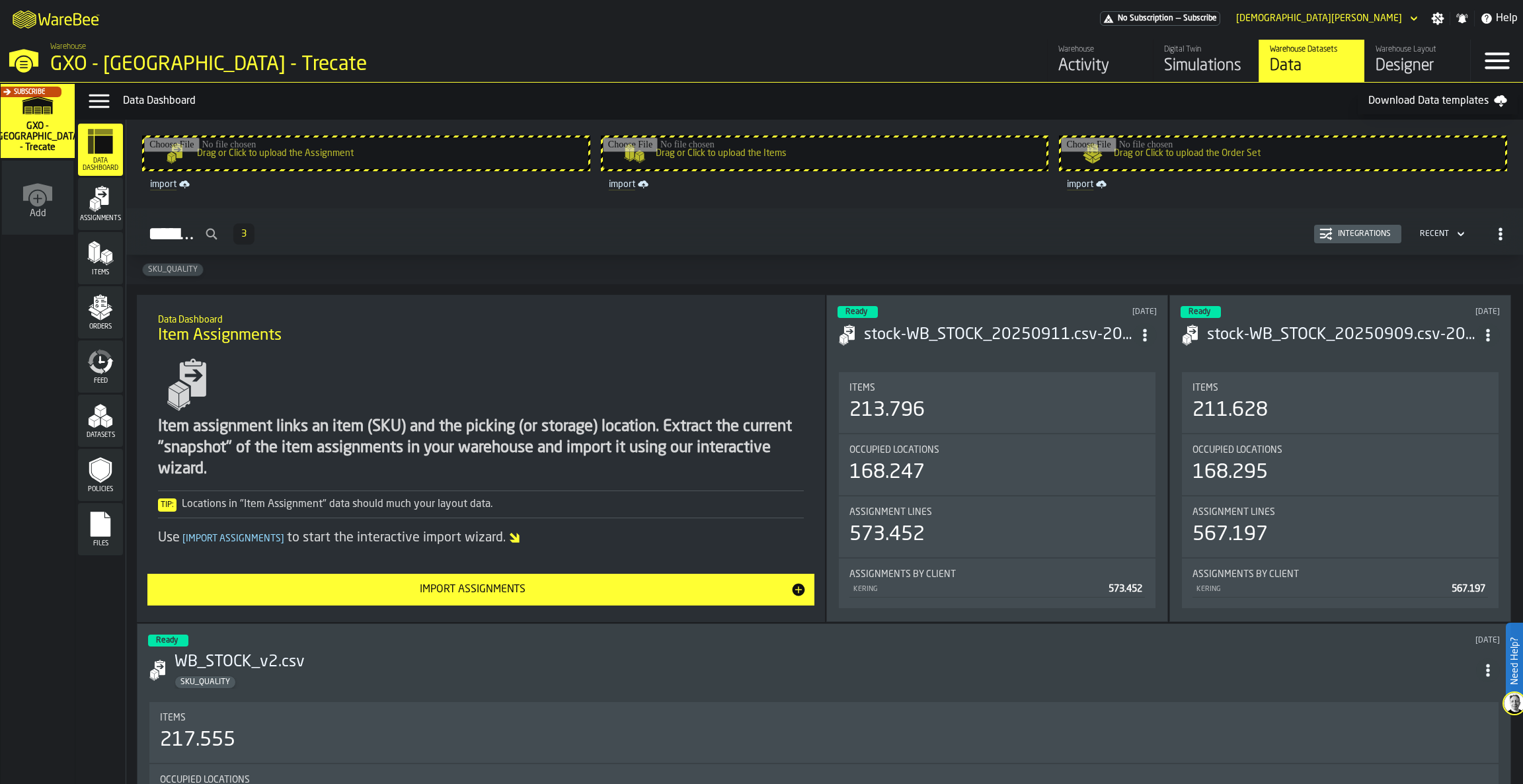
click at [1207, 61] on div "Simulations" at bounding box center [1206, 66] width 84 height 21
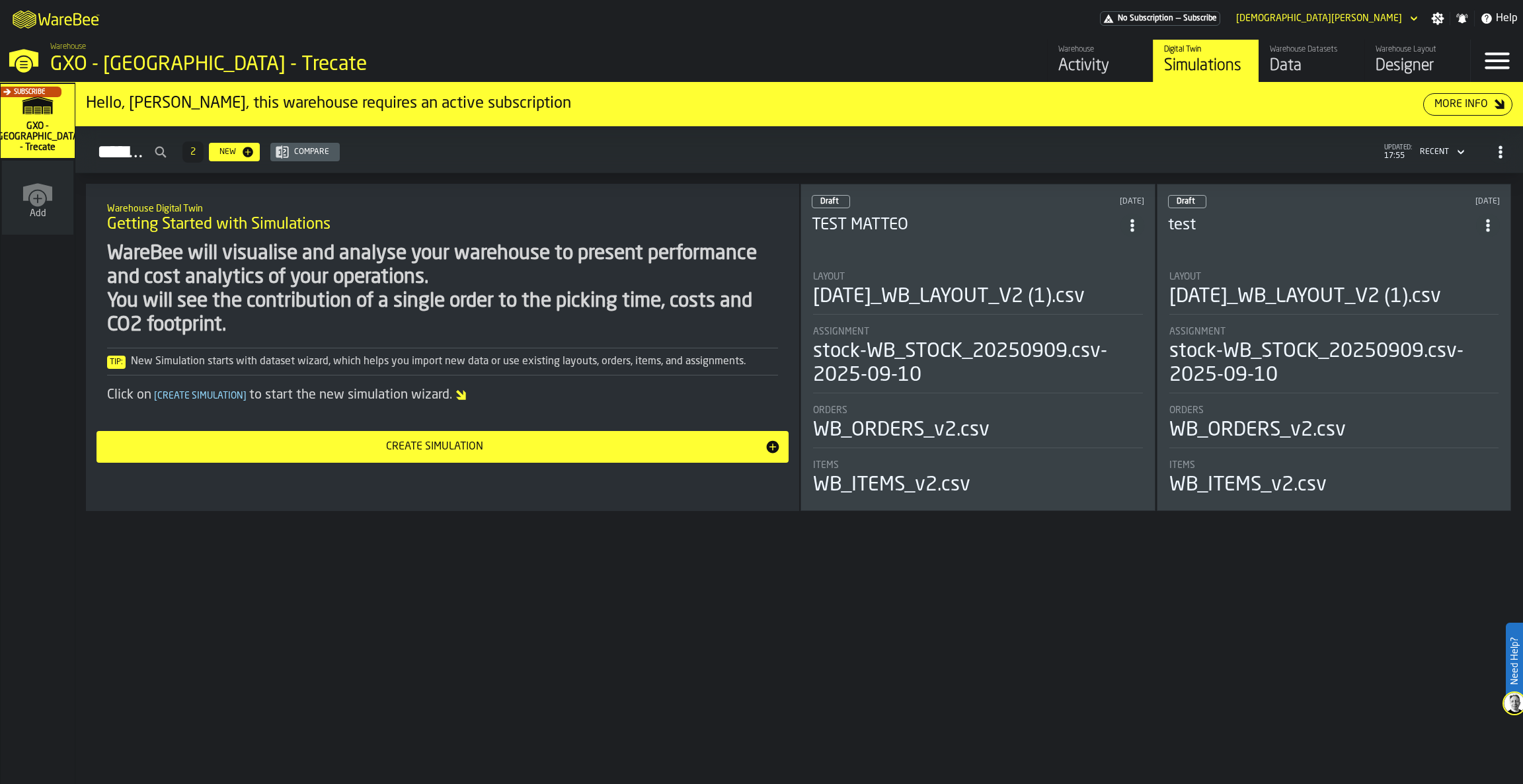
click at [906, 239] on header "Draft 6 days ago TEST MATTEO" at bounding box center [978, 221] width 333 height 53
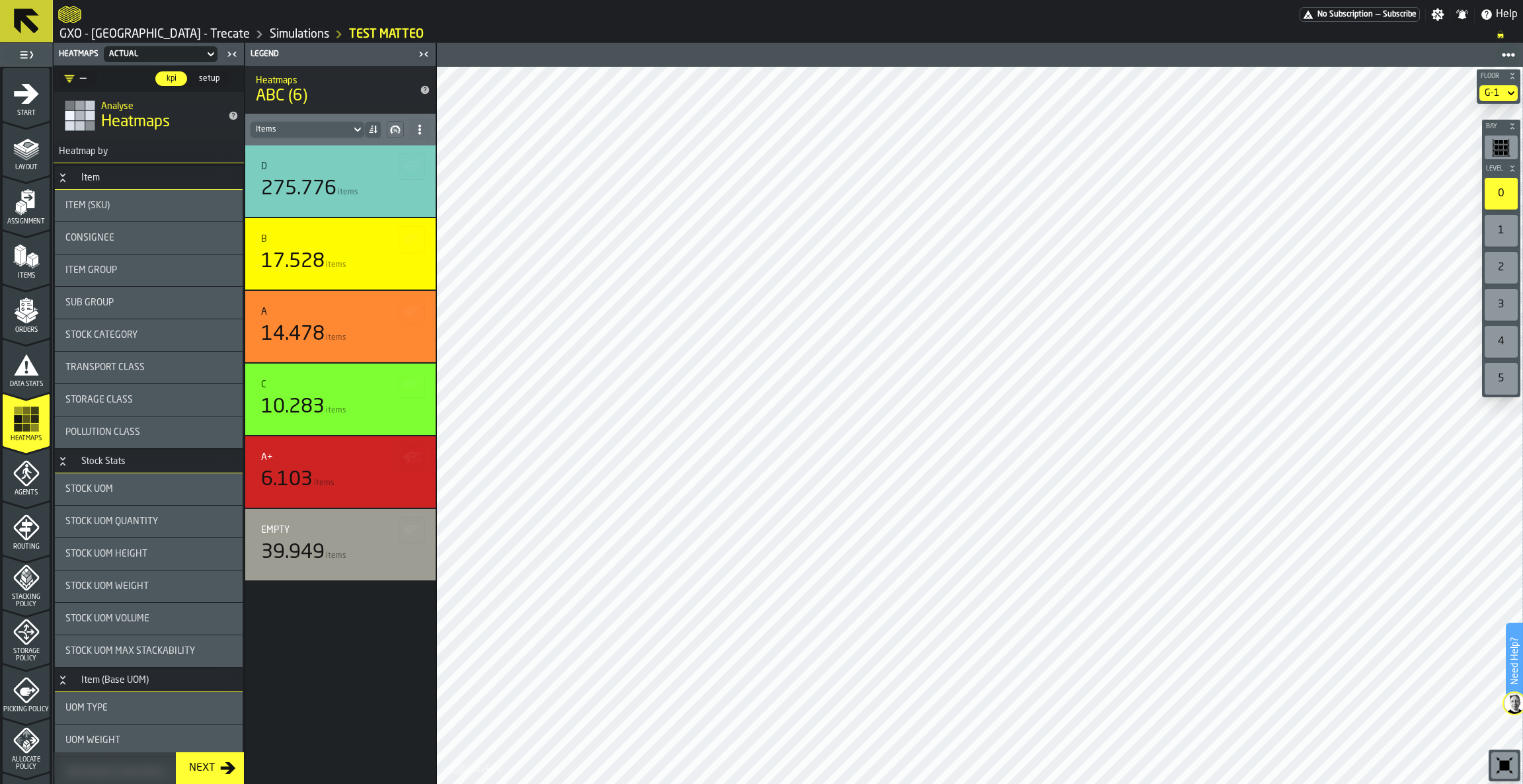
click at [1505, 238] on div "1" at bounding box center [1501, 231] width 33 height 32
